Goal: Task Accomplishment & Management: Manage account settings

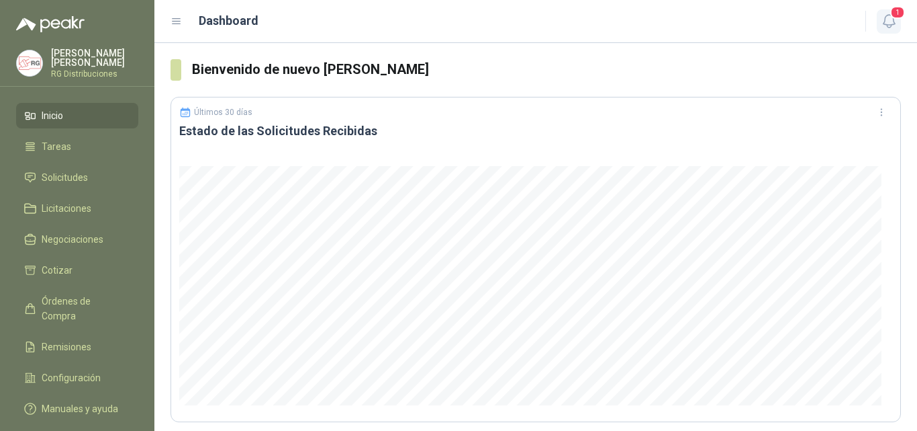
click at [889, 21] on icon "button" at bounding box center [889, 21] width 17 height 17
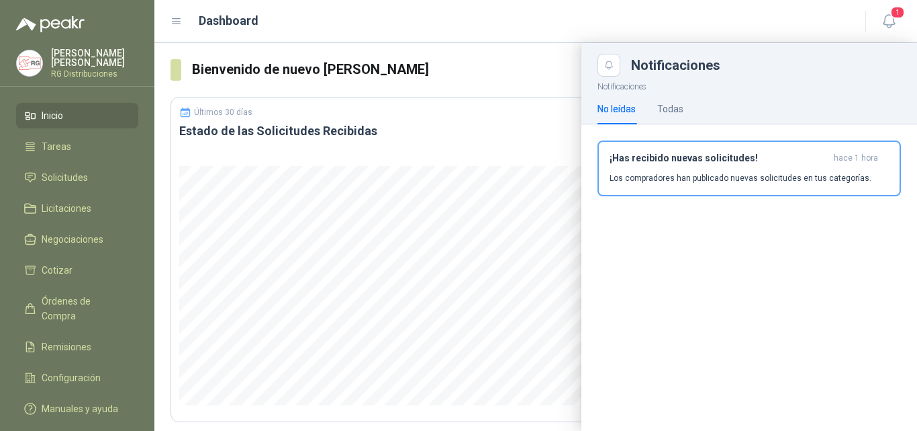
click at [701, 167] on div "¡Has recibido nuevas solicitudes! hace 1 hora Los compradores han publicado nue…" at bounding box center [749, 168] width 279 height 32
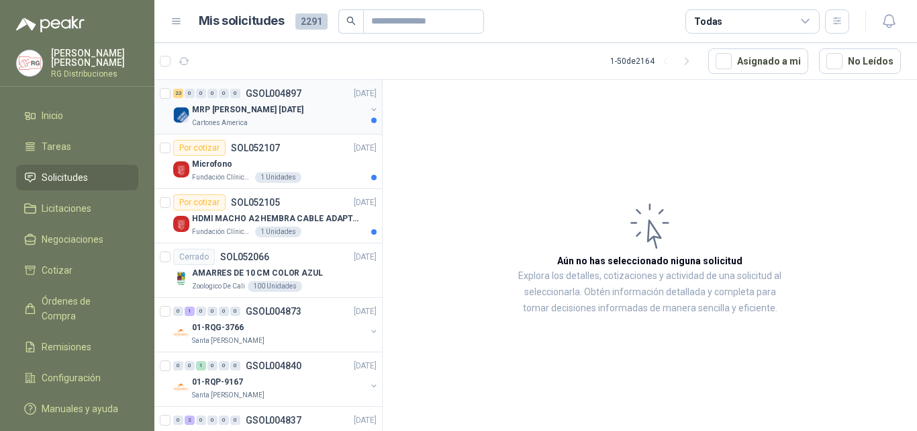
click at [291, 111] on div "MRP [PERSON_NAME] [DATE]" at bounding box center [279, 109] width 174 height 16
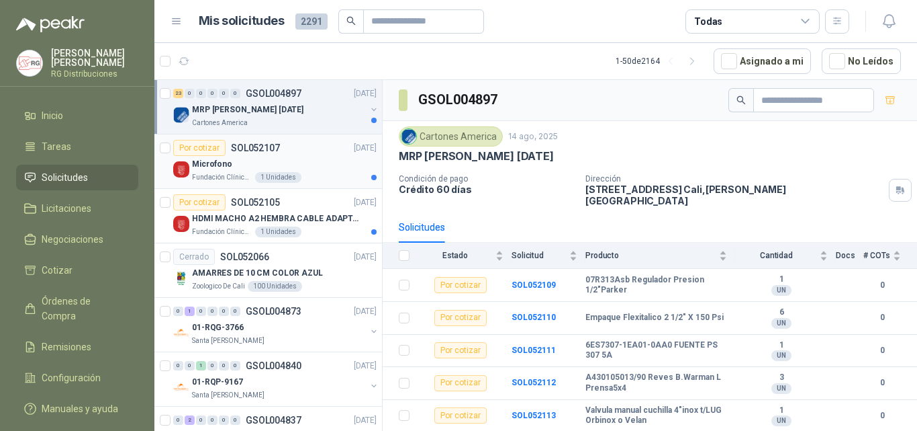
click at [284, 156] on div "Microfono" at bounding box center [284, 164] width 185 height 16
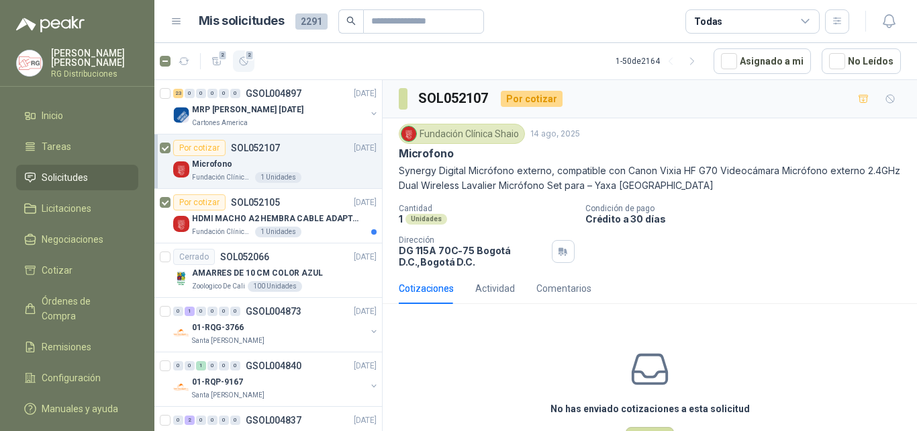
click at [245, 57] on span "2" at bounding box center [249, 55] width 9 height 11
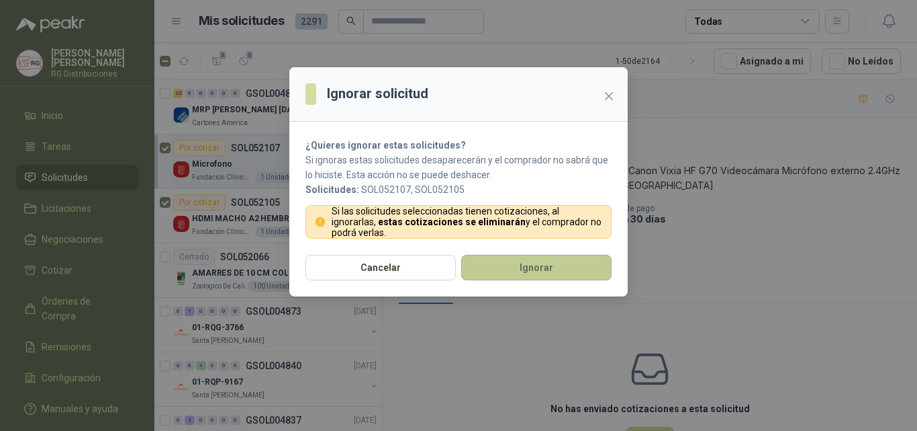
click at [522, 271] on button "Ignorar" at bounding box center [536, 268] width 150 height 26
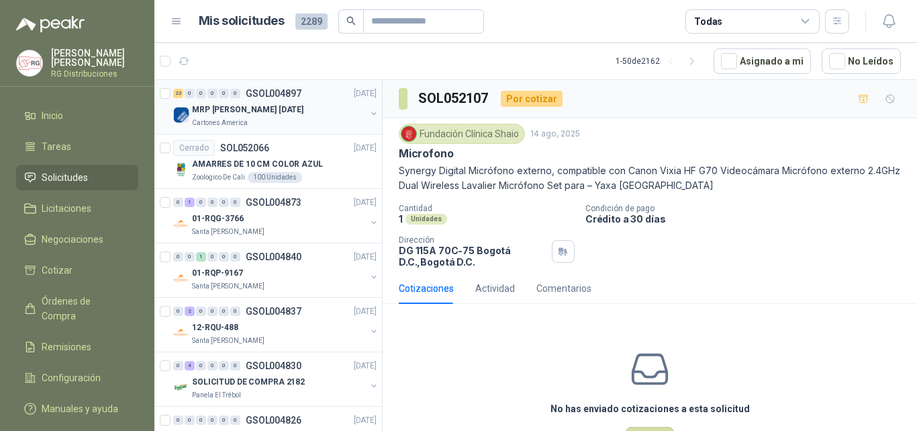
click at [275, 115] on p "MRP [PERSON_NAME] [DATE]" at bounding box center [247, 109] width 111 height 13
